Goal: Task Accomplishment & Management: Use online tool/utility

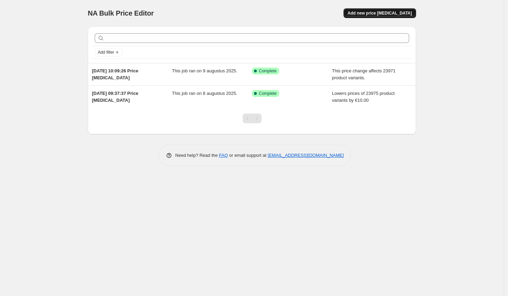
click at [371, 16] on button "Add new price change job" at bounding box center [380, 13] width 73 height 10
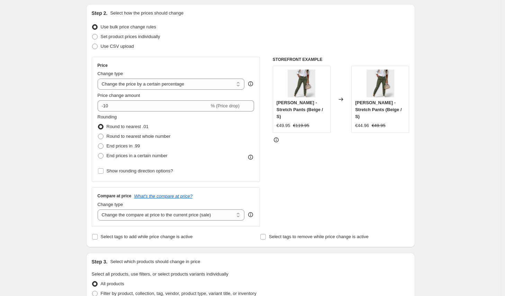
scroll to position [56, 0]
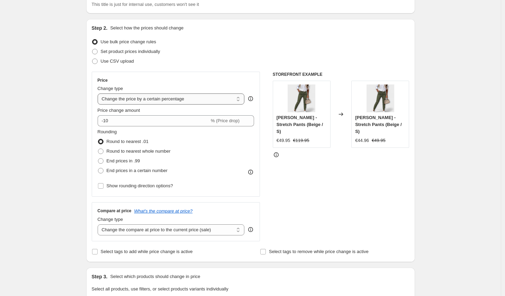
click at [151, 95] on select "Change the price to a certain amount Change the price by a certain amount Chang…" at bounding box center [171, 98] width 147 height 11
select select "no_change"
click at [99, 93] on select "Change the price to a certain amount Change the price by a certain amount Chang…" at bounding box center [171, 98] width 147 height 11
